Goal: Use online tool/utility: Utilize a website feature to perform a specific function

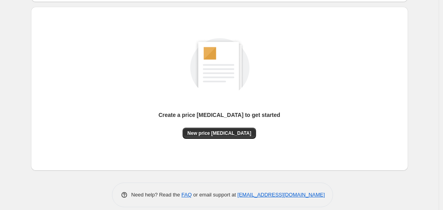
scroll to position [79, 0]
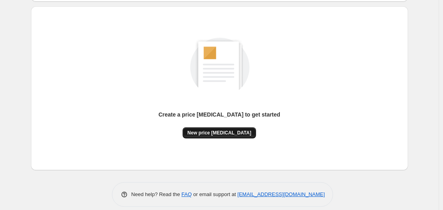
click at [219, 130] on span "New price [MEDICAL_DATA]" at bounding box center [220, 133] width 64 height 6
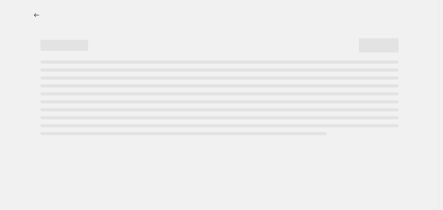
select select "percentage"
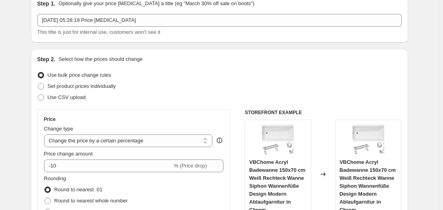
scroll to position [119, 0]
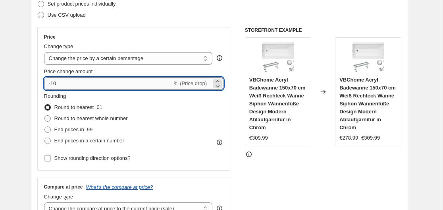
click at [98, 79] on input "-10" at bounding box center [108, 83] width 128 height 13
type input "-1"
type input "-35"
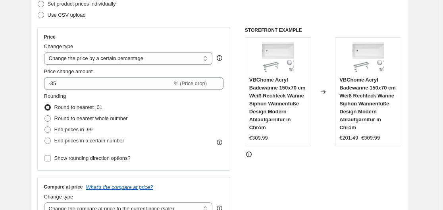
click at [197, 5] on div "Set product prices individually" at bounding box center [219, 3] width 365 height 11
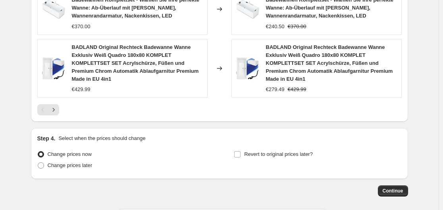
scroll to position [685, 0]
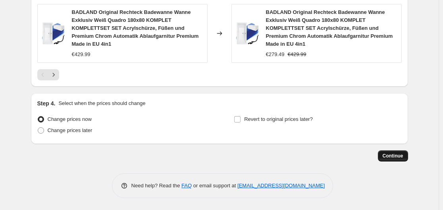
click at [392, 160] on button "Continue" at bounding box center [393, 155] width 30 height 11
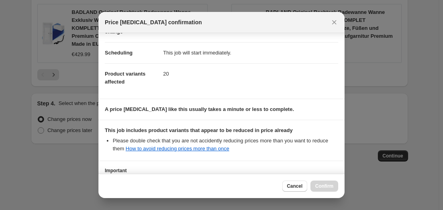
scroll to position [125, 0]
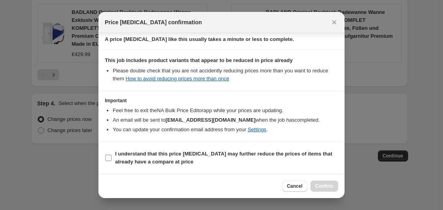
click at [223, 159] on span "I understand that this price [MEDICAL_DATA] may further reduce the prices of it…" at bounding box center [226, 158] width 223 height 16
click at [112, 159] on input "I understand that this price [MEDICAL_DATA] may further reduce the prices of it…" at bounding box center [108, 158] width 6 height 6
checkbox input "true"
click at [328, 185] on span "Confirm" at bounding box center [325, 186] width 18 height 6
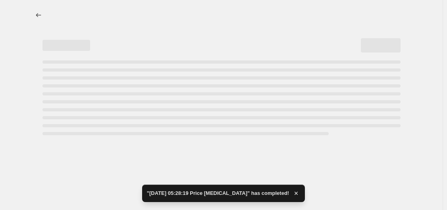
select select "percentage"
